Goal: Obtain resource: Obtain resource

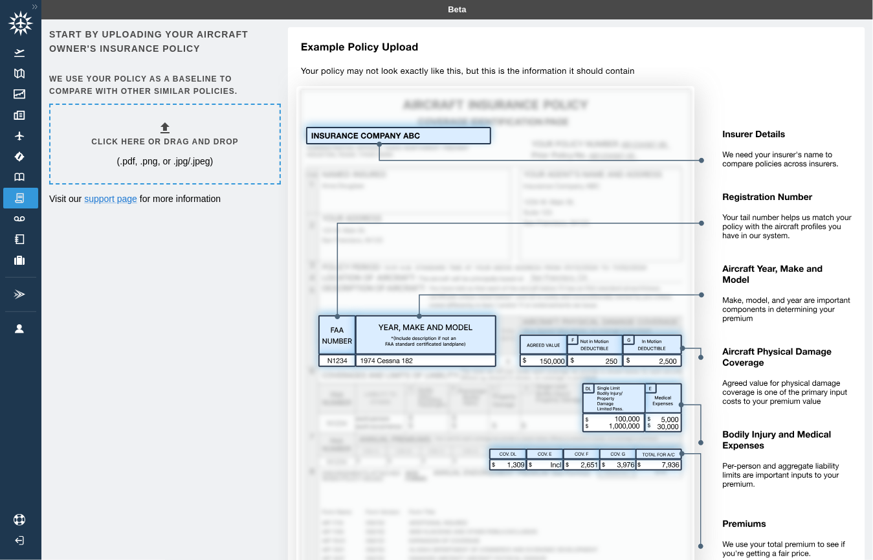
click at [164, 141] on h6 "Click here or drag and drop" at bounding box center [164, 142] width 147 height 12
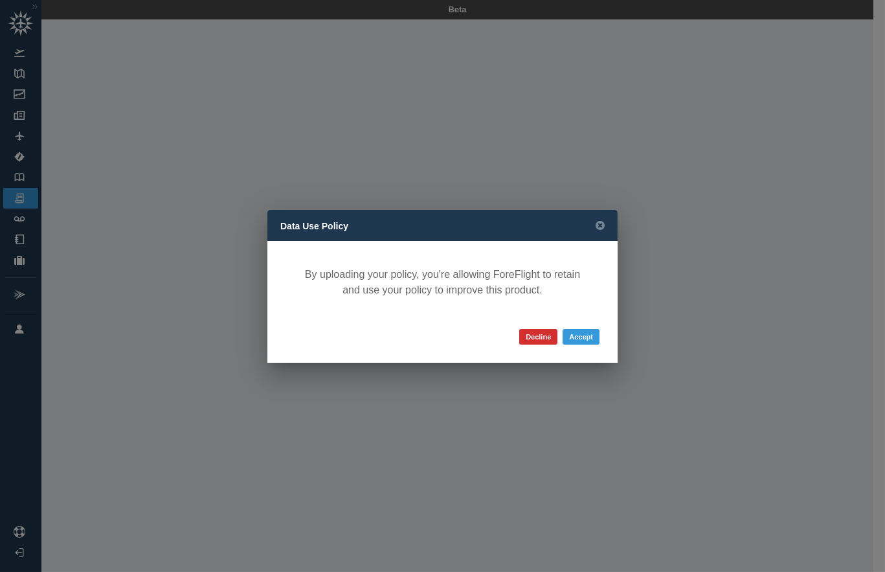
click at [540, 335] on button "Decline" at bounding box center [538, 337] width 38 height 16
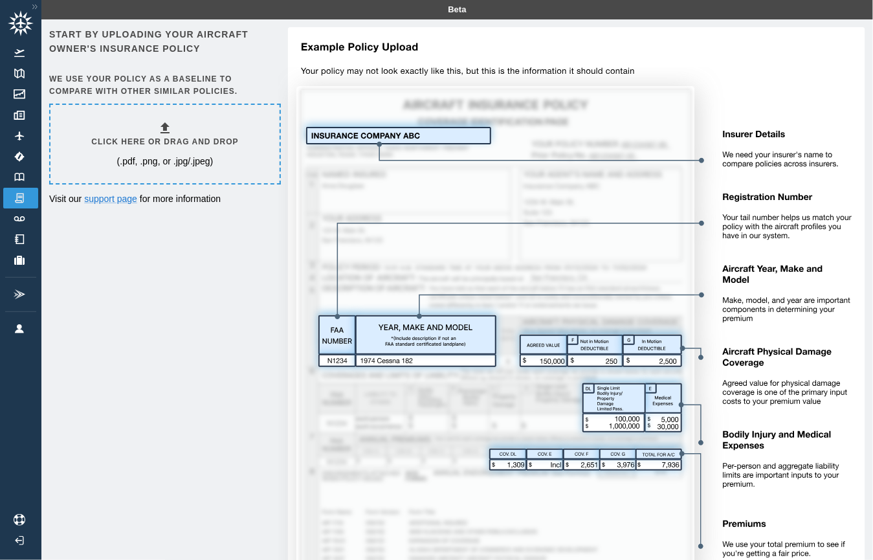
click at [146, 241] on div "Start by uploading your aircraft owner's insurance policy We use your policy as…" at bounding box center [457, 331] width 816 height 608
click at [21, 234] on img at bounding box center [19, 239] width 14 height 10
click at [23, 214] on link "Track Logs" at bounding box center [20, 218] width 35 height 21
